Goal: Transaction & Acquisition: Book appointment/travel/reservation

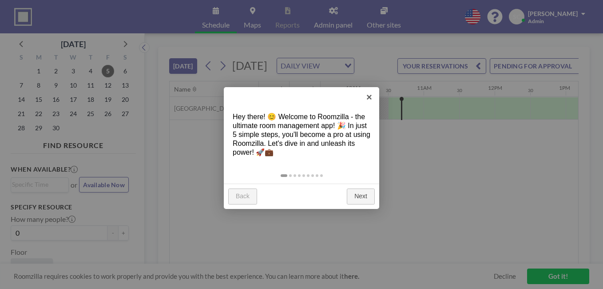
scroll to position [0, 710]
click at [369, 95] on link "×" at bounding box center [369, 97] width 20 height 20
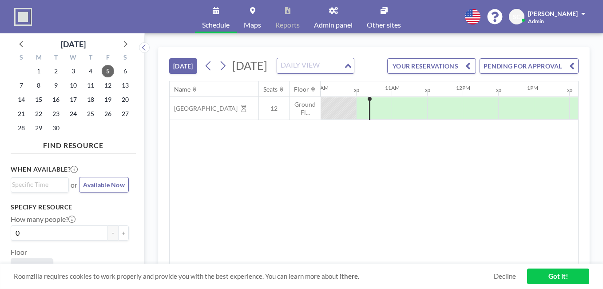
click at [332, 71] on div "DAILY VIEW" at bounding box center [310, 64] width 67 height 13
click at [297, 116] on span "Ground Fl..." at bounding box center [304, 108] width 31 height 16
click at [341, 190] on div "Name Seats Floor 12AM 30 1AM 30 2AM 30 3AM 30 4AM 30 5AM 30 6AM 30 7AM 30 8AM 3…" at bounding box center [374, 172] width 408 height 182
drag, startPoint x: 369, startPoint y: 139, endPoint x: 534, endPoint y: 145, distance: 164.4
click at [534, 120] on div "[GEOGRAPHIC_DATA] 12 Ground Fl..." at bounding box center [387, 108] width 1856 height 23
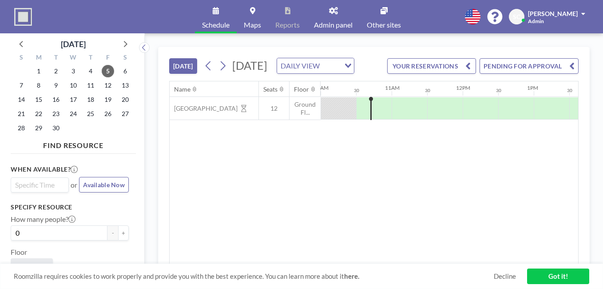
click at [40, 185] on input "Search for option" at bounding box center [38, 184] width 52 height 11
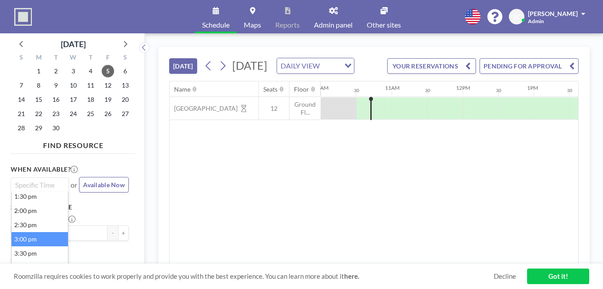
click at [29, 238] on li "3:00 pm" at bounding box center [40, 239] width 56 height 14
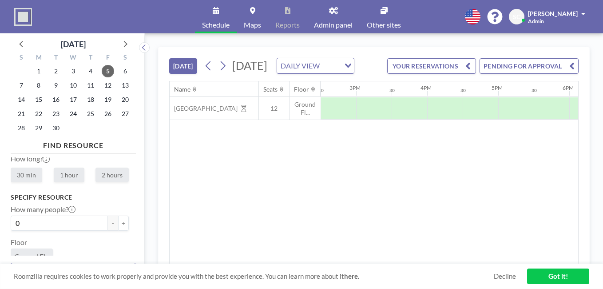
scroll to position [53, 0]
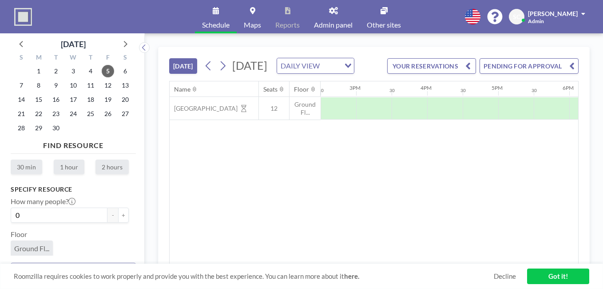
click at [113, 168] on label "2 hours" at bounding box center [111, 166] width 33 height 15
radio input "true"
click at [565, 278] on link "Got it!" at bounding box center [558, 276] width 62 height 16
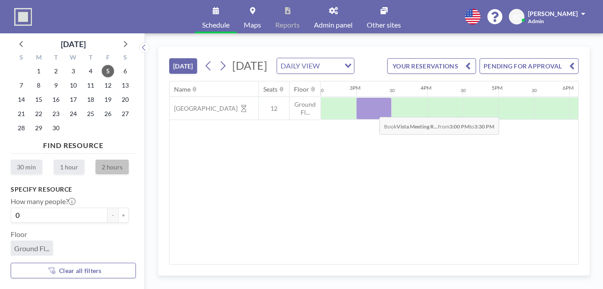
click at [372, 119] on div at bounding box center [374, 108] width 36 height 22
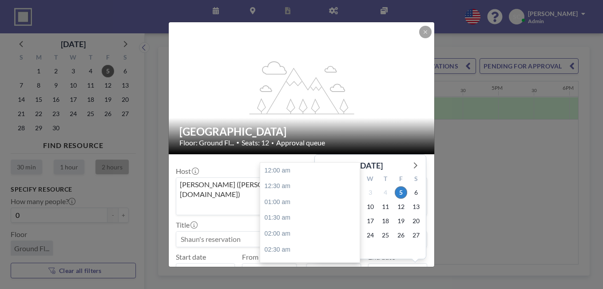
scroll to position [490, 0]
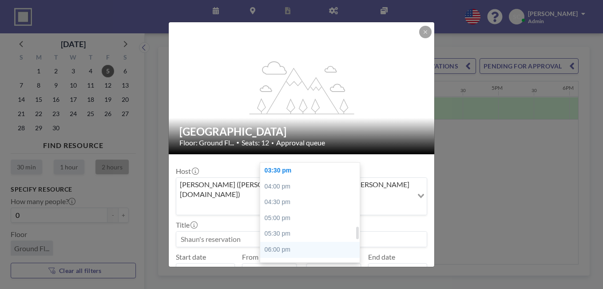
click at [341, 242] on div "06:00 pm" at bounding box center [312, 250] width 104 height 16
type input "06:00 pm"
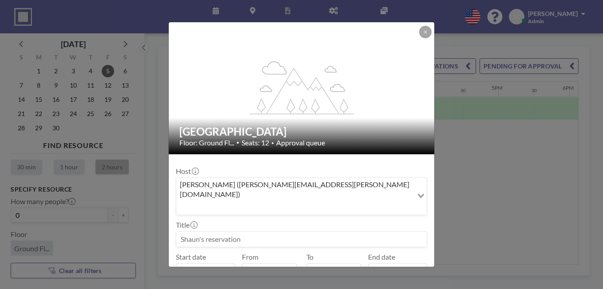
click at [255, 231] on input at bounding box center [301, 238] width 250 height 15
type input "ICT"
click at [383, 285] on button "BOOK NOW" at bounding box center [404, 293] width 45 height 16
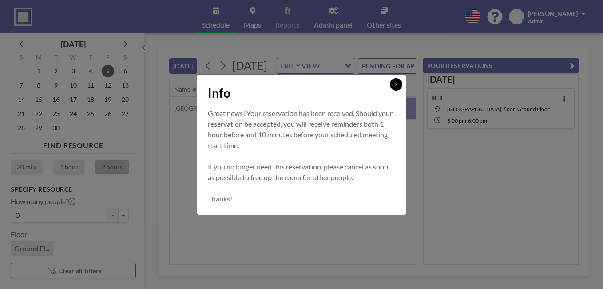
click at [395, 83] on icon at bounding box center [395, 84] width 3 height 3
